Goal: Task Accomplishment & Management: Use online tool/utility

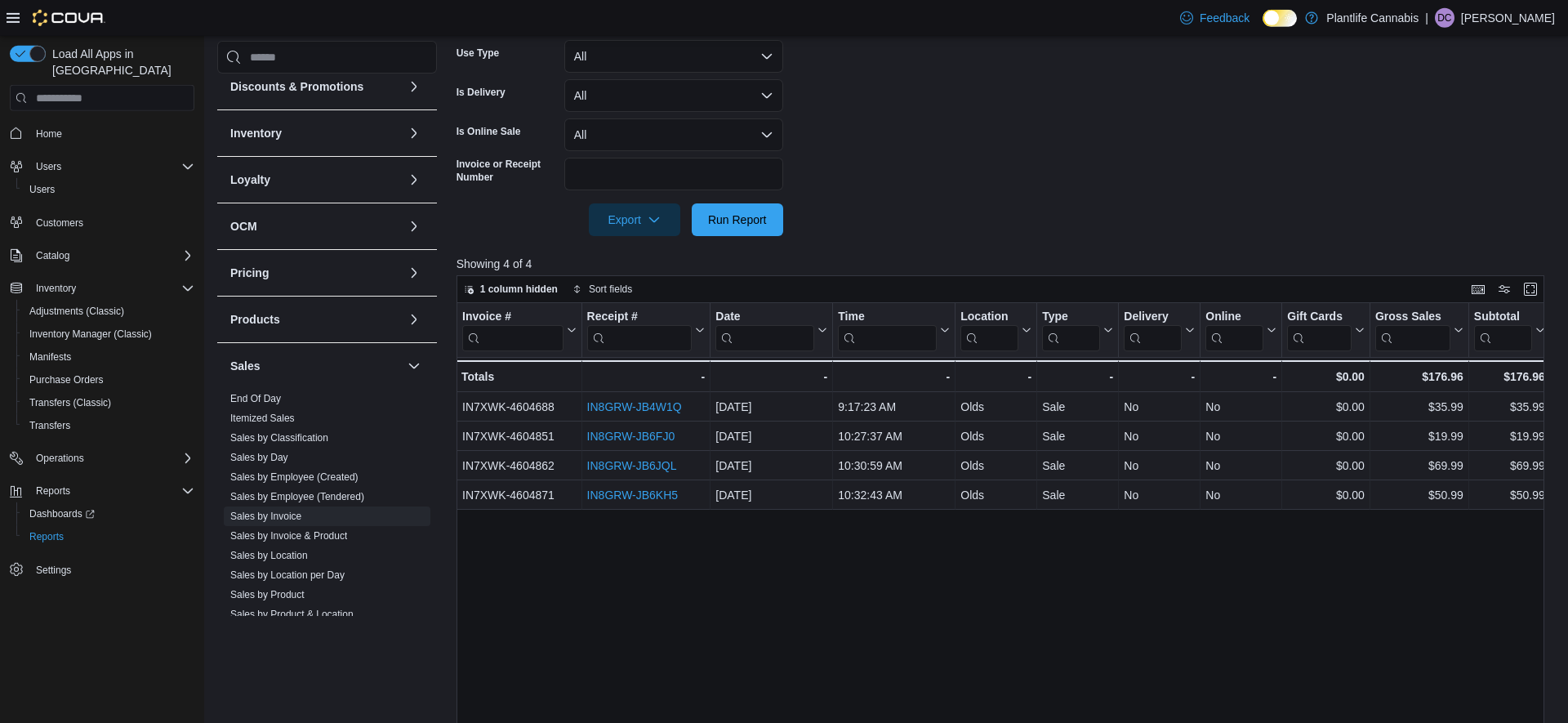
scroll to position [528, 0]
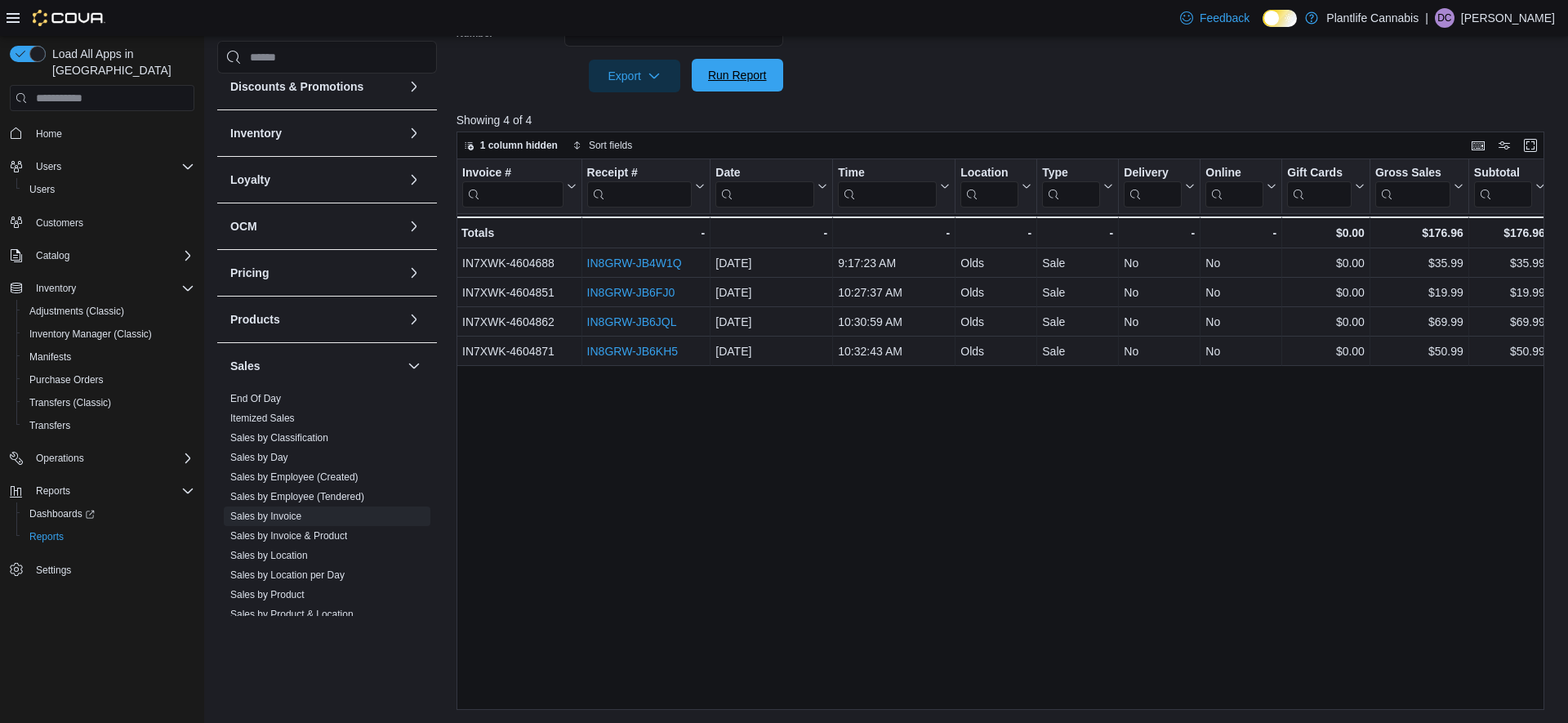
click at [717, 76] on span "Run Report" at bounding box center [738, 74] width 59 height 16
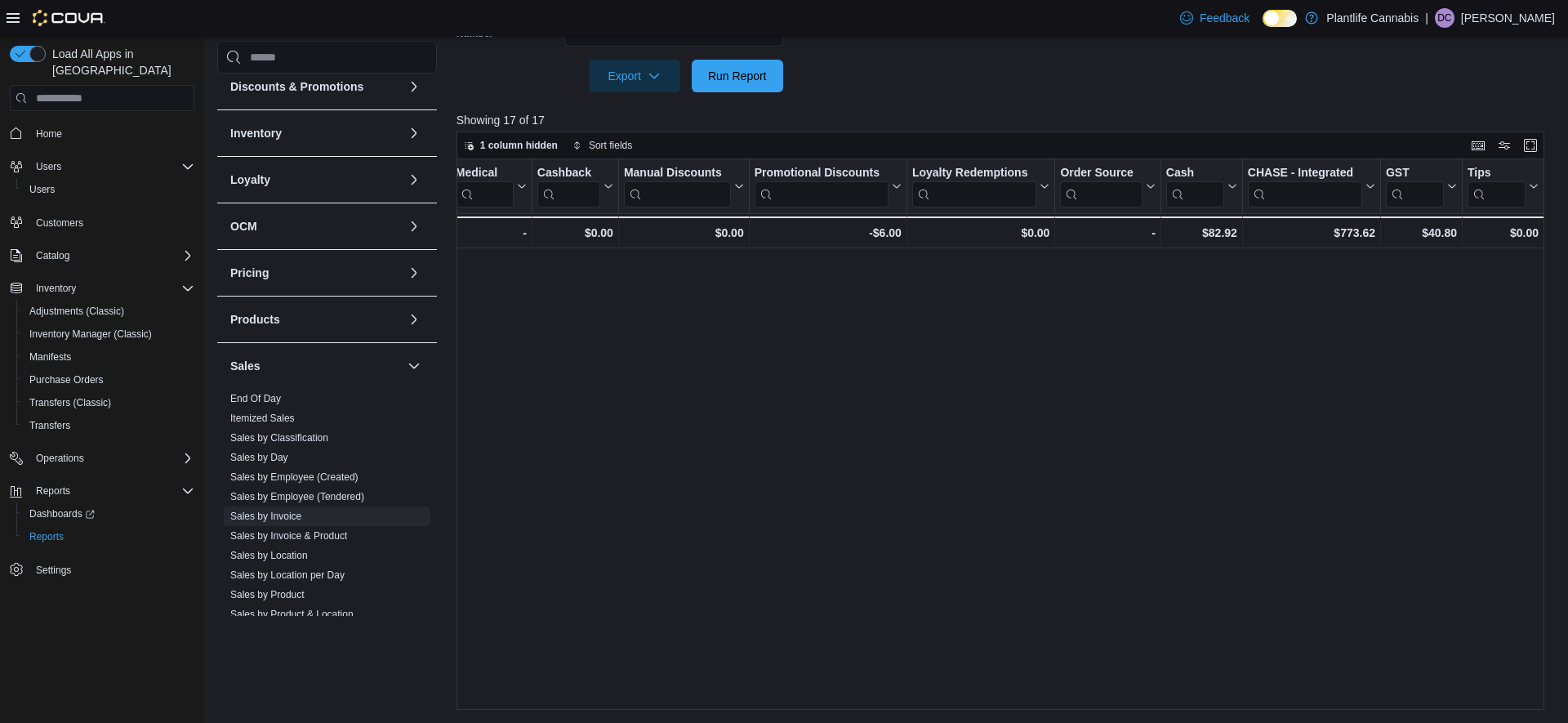
scroll to position [0, 0]
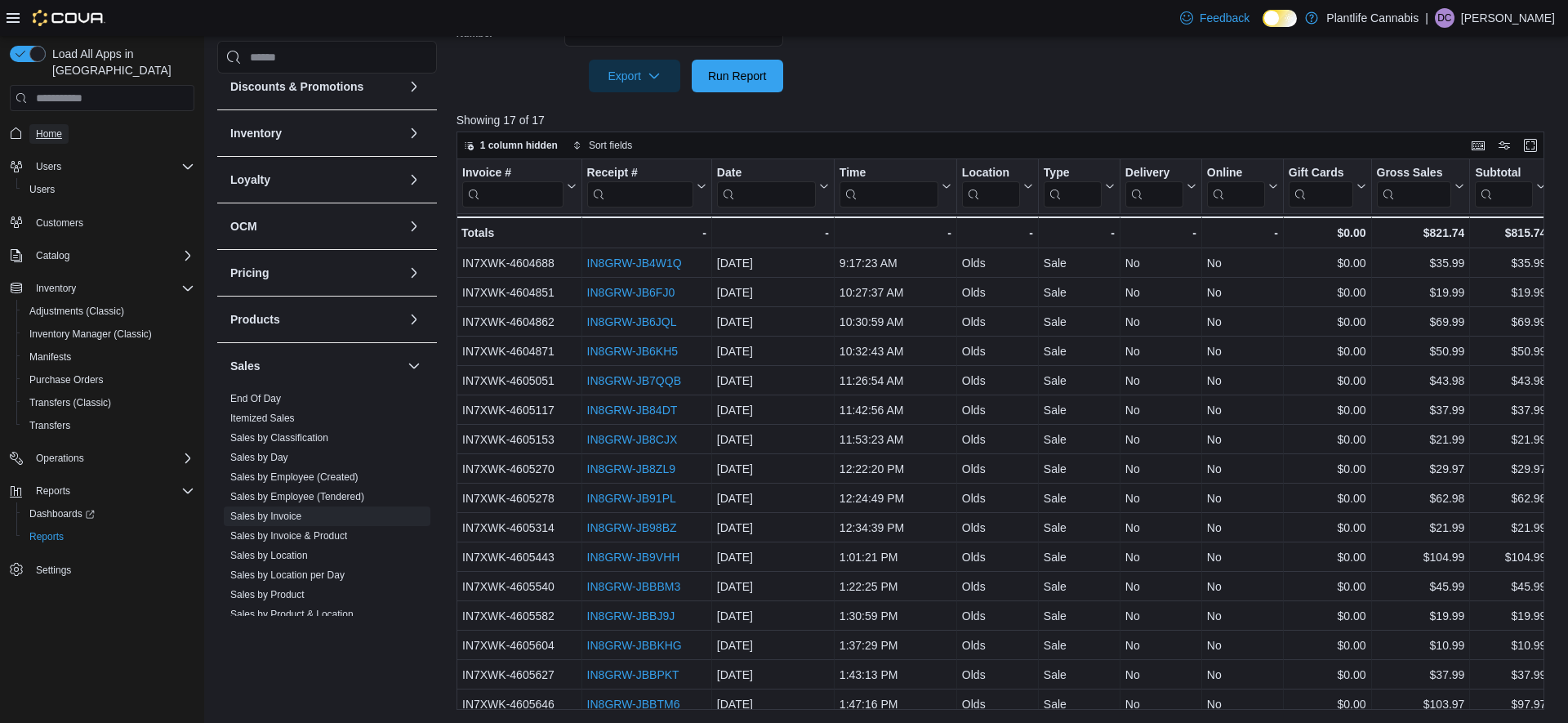
click at [52, 124] on span "Home" at bounding box center [49, 133] width 26 height 20
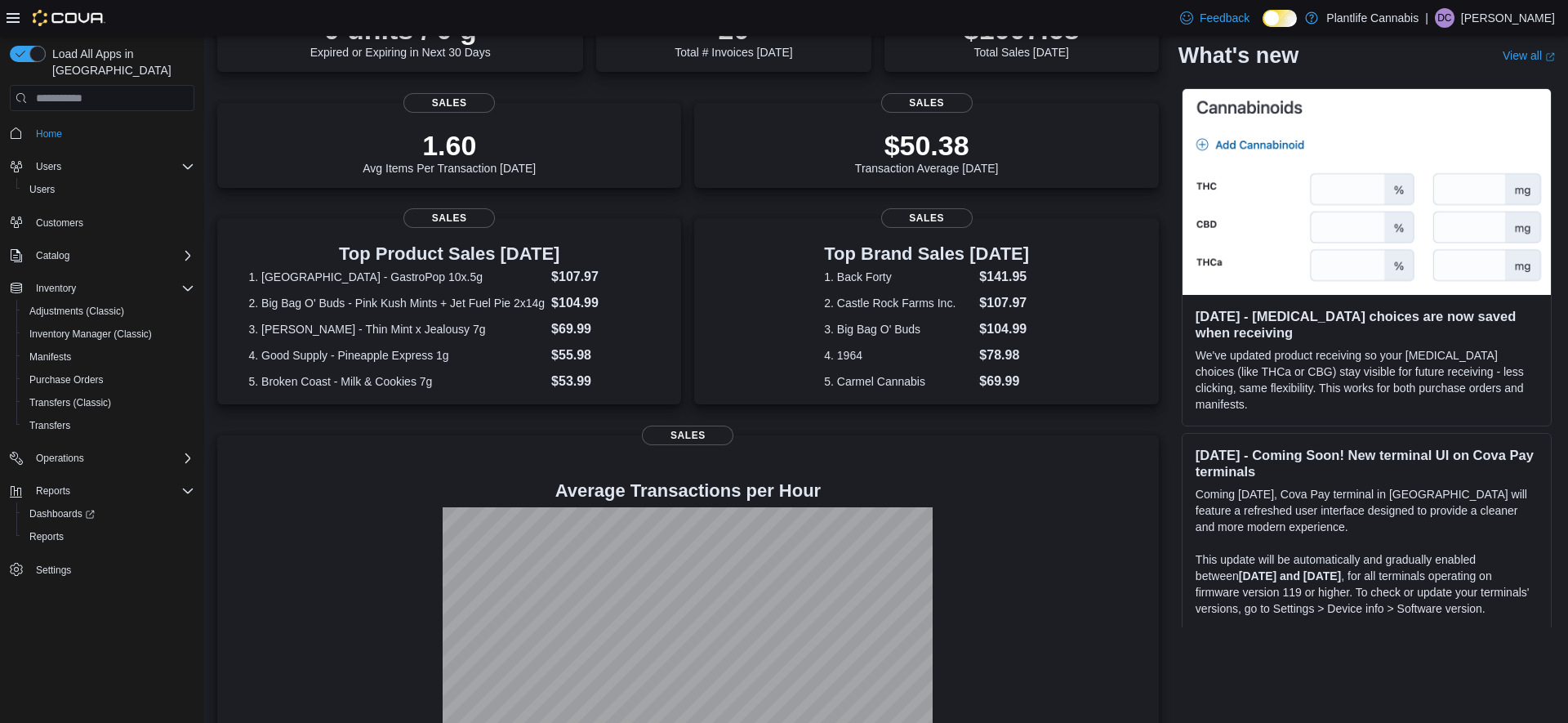
scroll to position [234, 0]
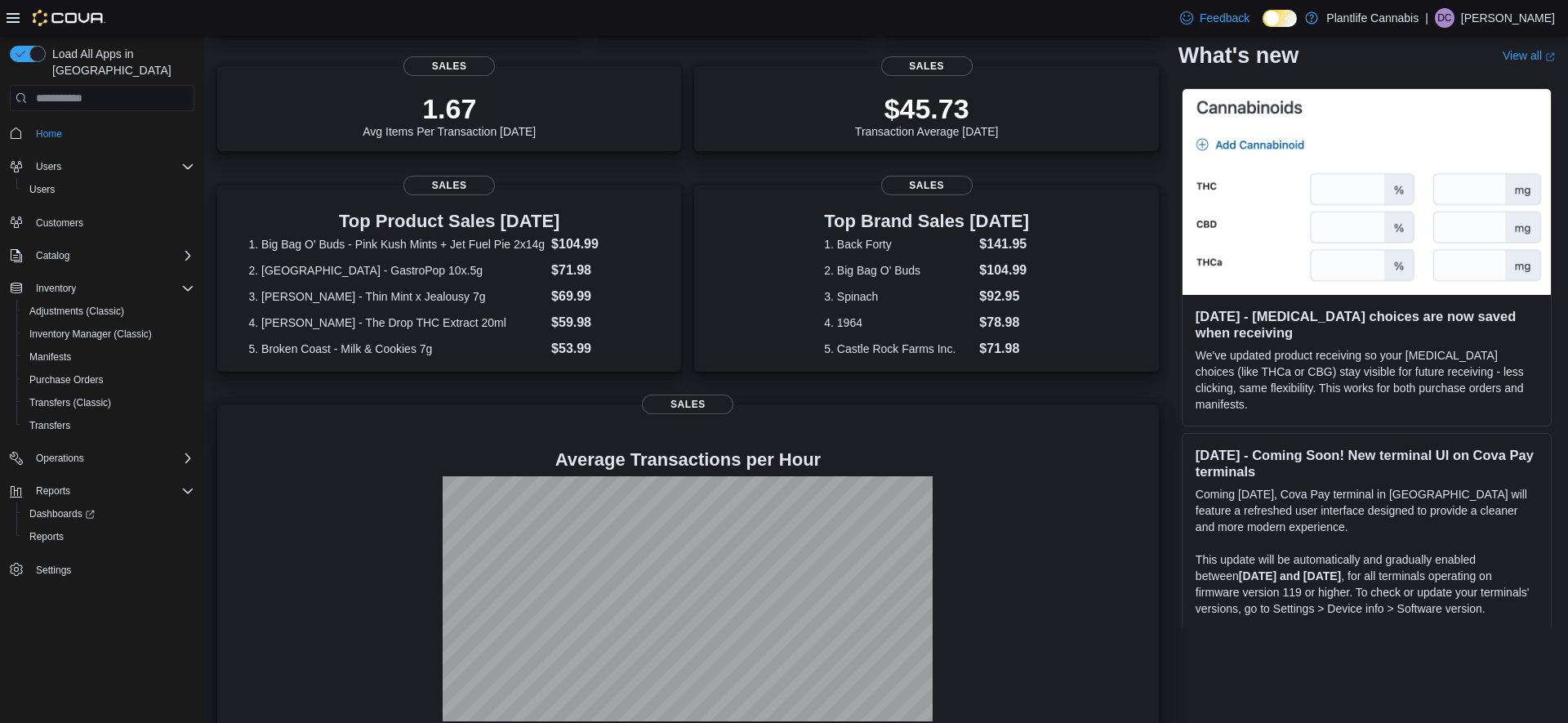
scroll to position [234, 0]
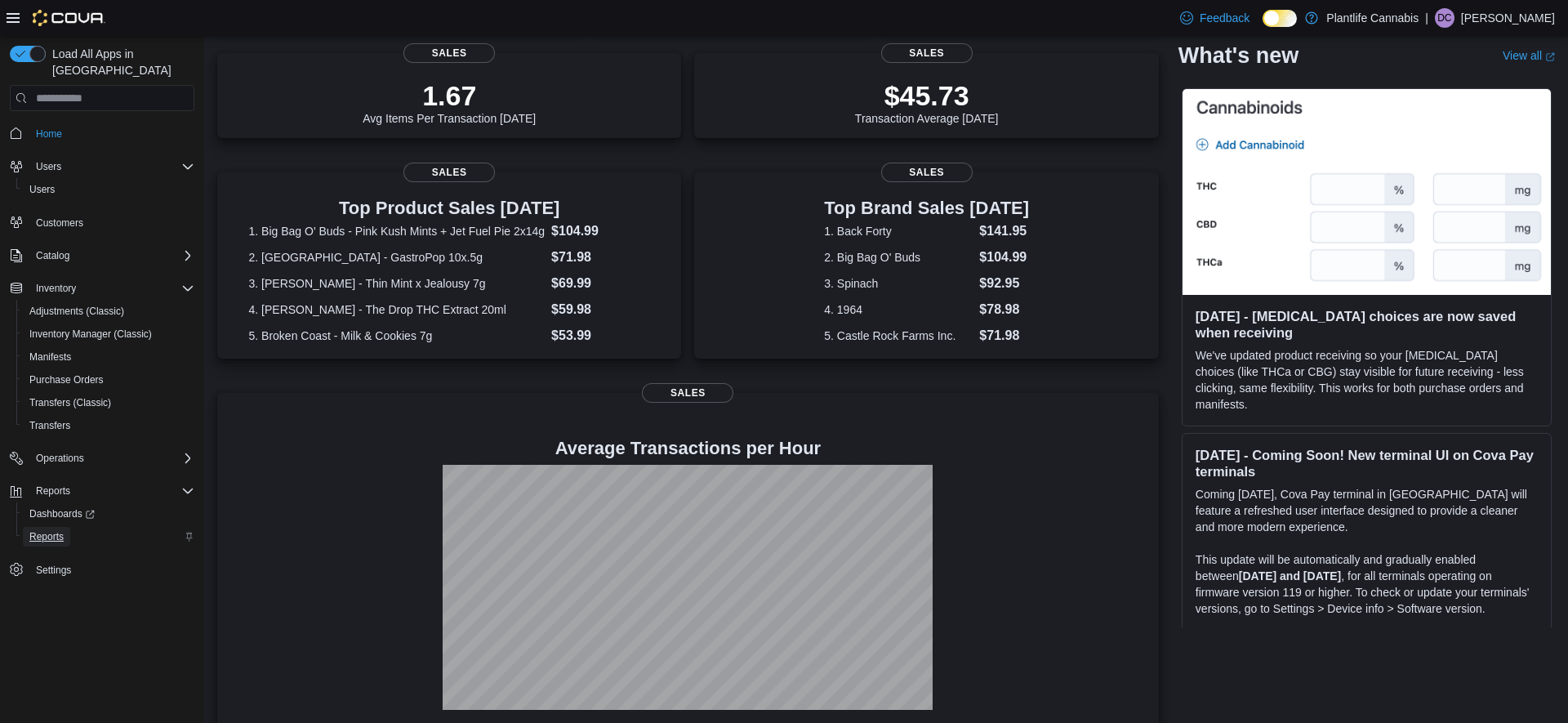
click at [69, 527] on link "Reports" at bounding box center [46, 536] width 47 height 20
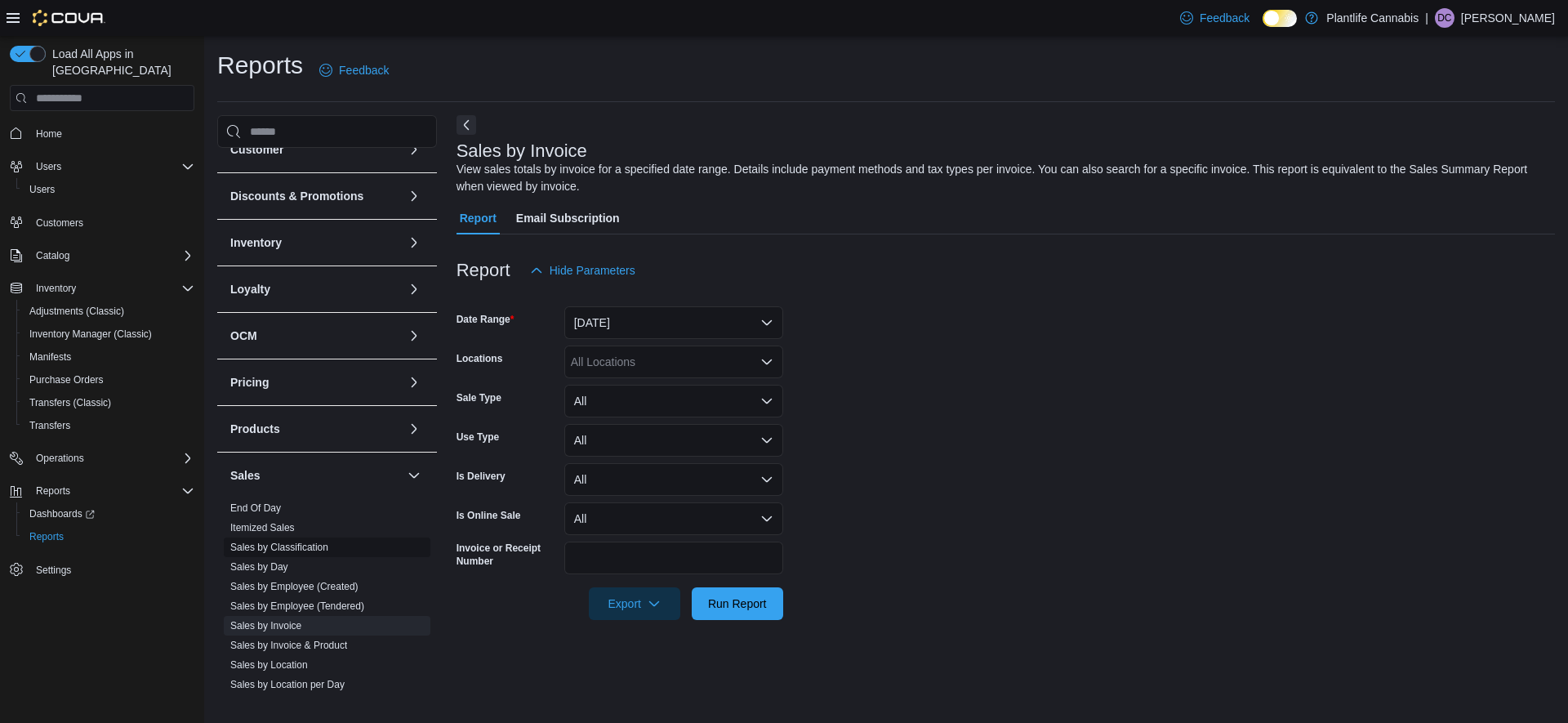
scroll to position [69, 0]
click at [291, 603] on link "Sales by Employee (Tendered)" at bounding box center [297, 605] width 134 height 11
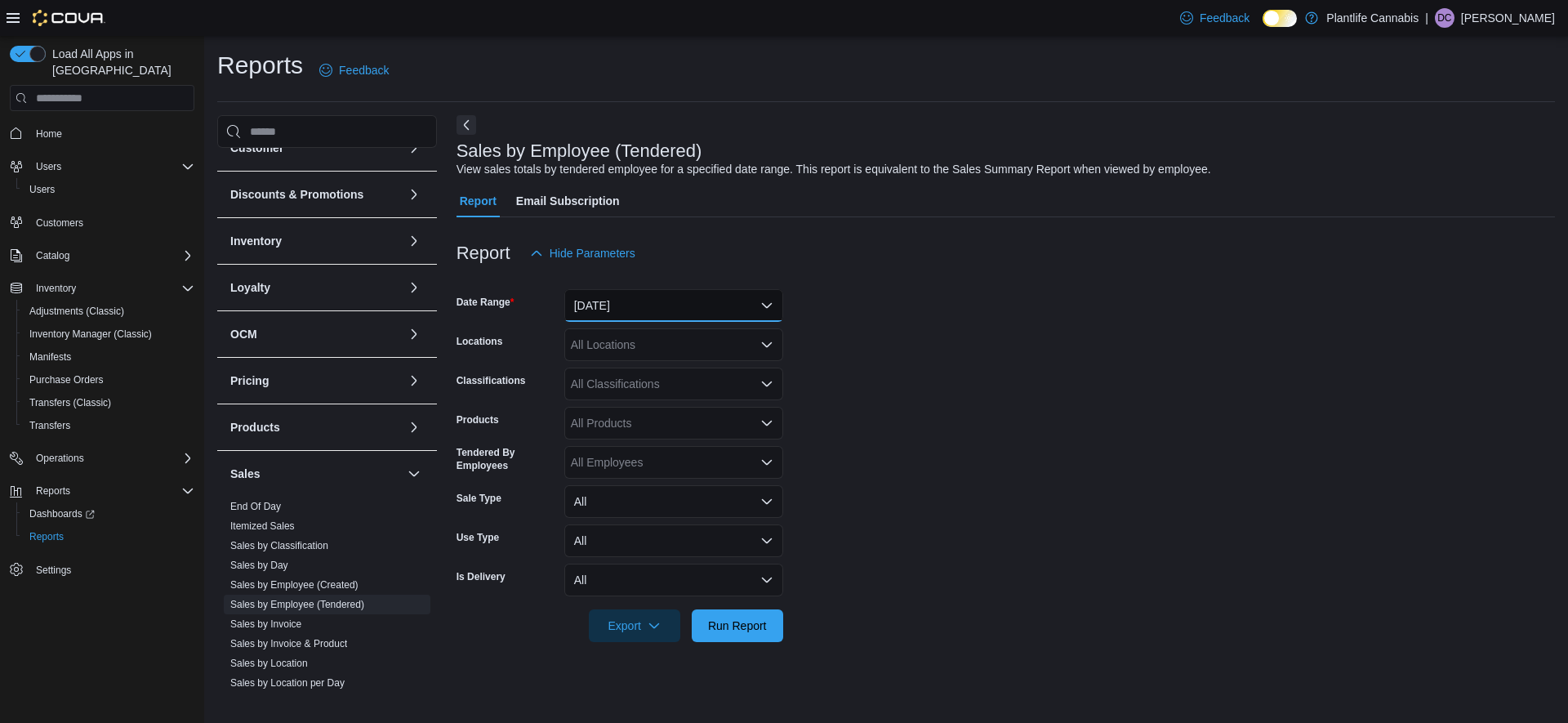
click at [671, 304] on button "Yesterday" at bounding box center [673, 305] width 219 height 33
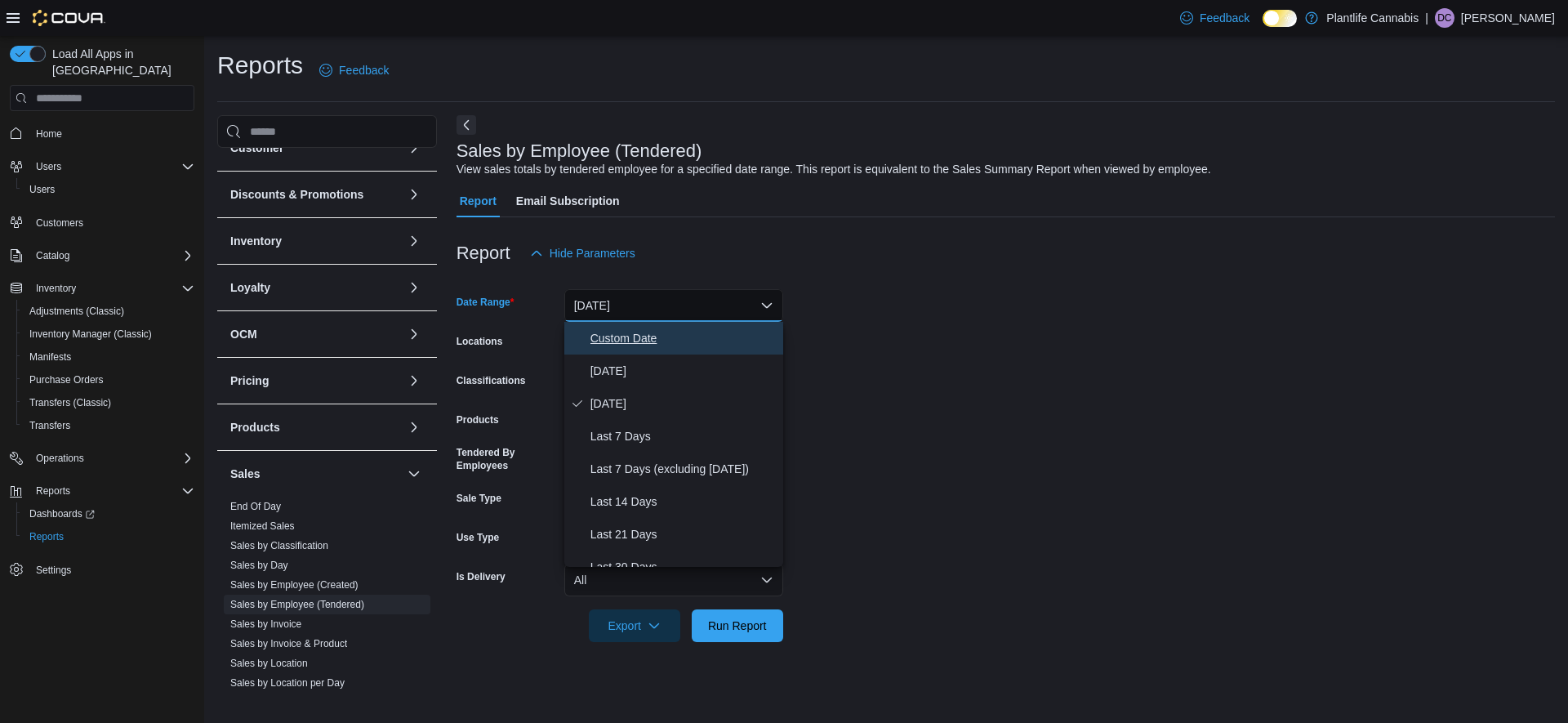
click at [641, 331] on span "Custom Date" at bounding box center [683, 338] width 186 height 20
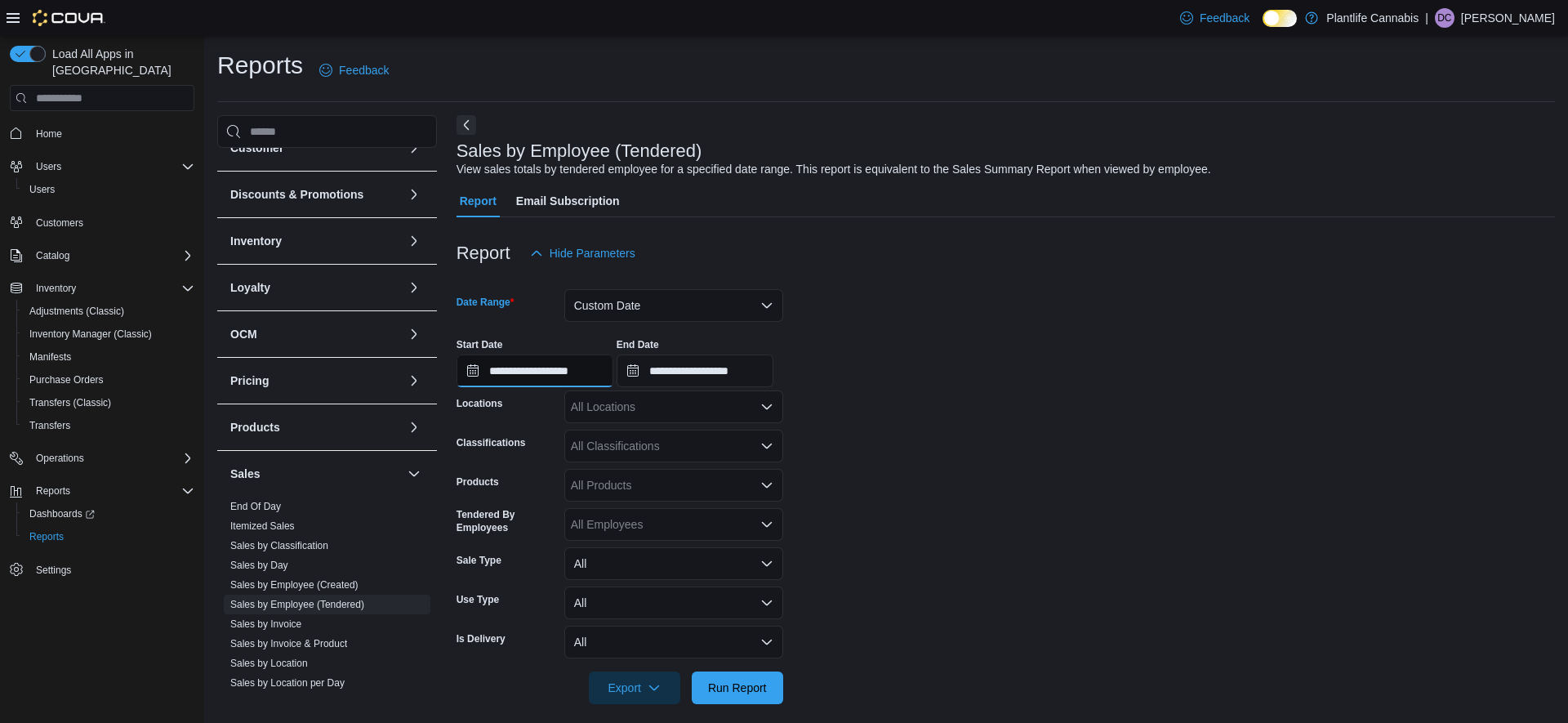
click at [554, 364] on input "**********" at bounding box center [535, 371] width 157 height 33
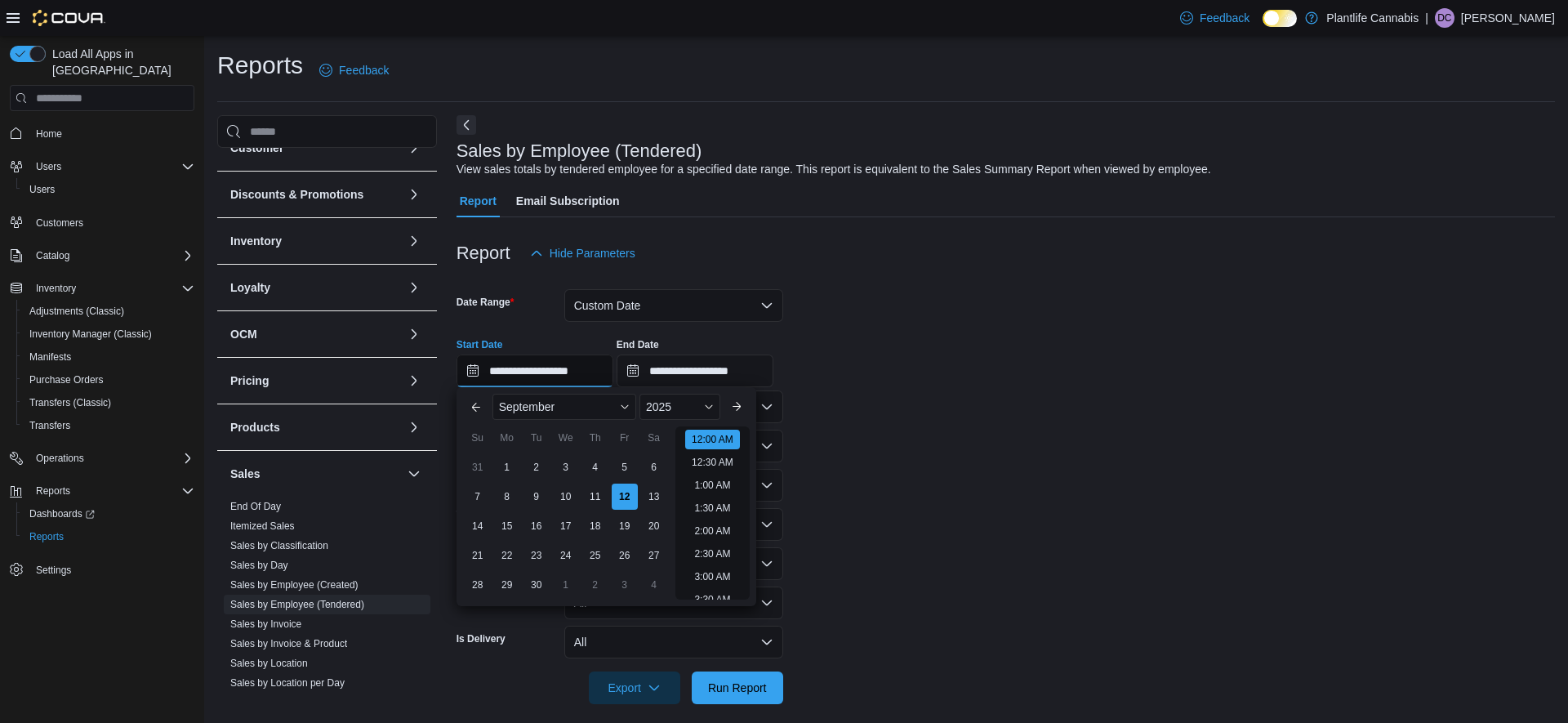
scroll to position [51, 0]
click at [534, 501] on div "9" at bounding box center [536, 497] width 28 height 28
type input "**********"
click at [742, 691] on span "Run Report" at bounding box center [738, 686] width 59 height 16
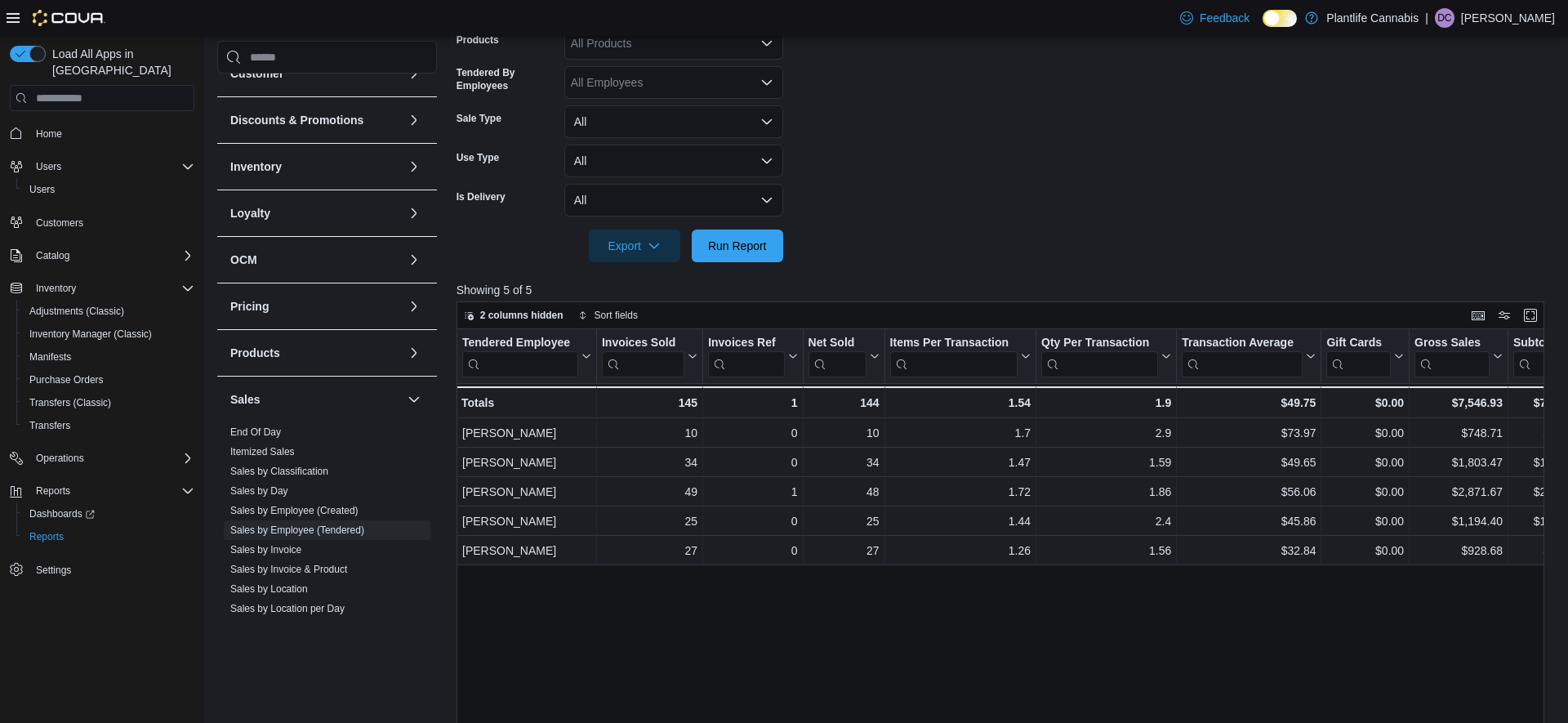
scroll to position [445, 0]
